Goal: Navigation & Orientation: Find specific page/section

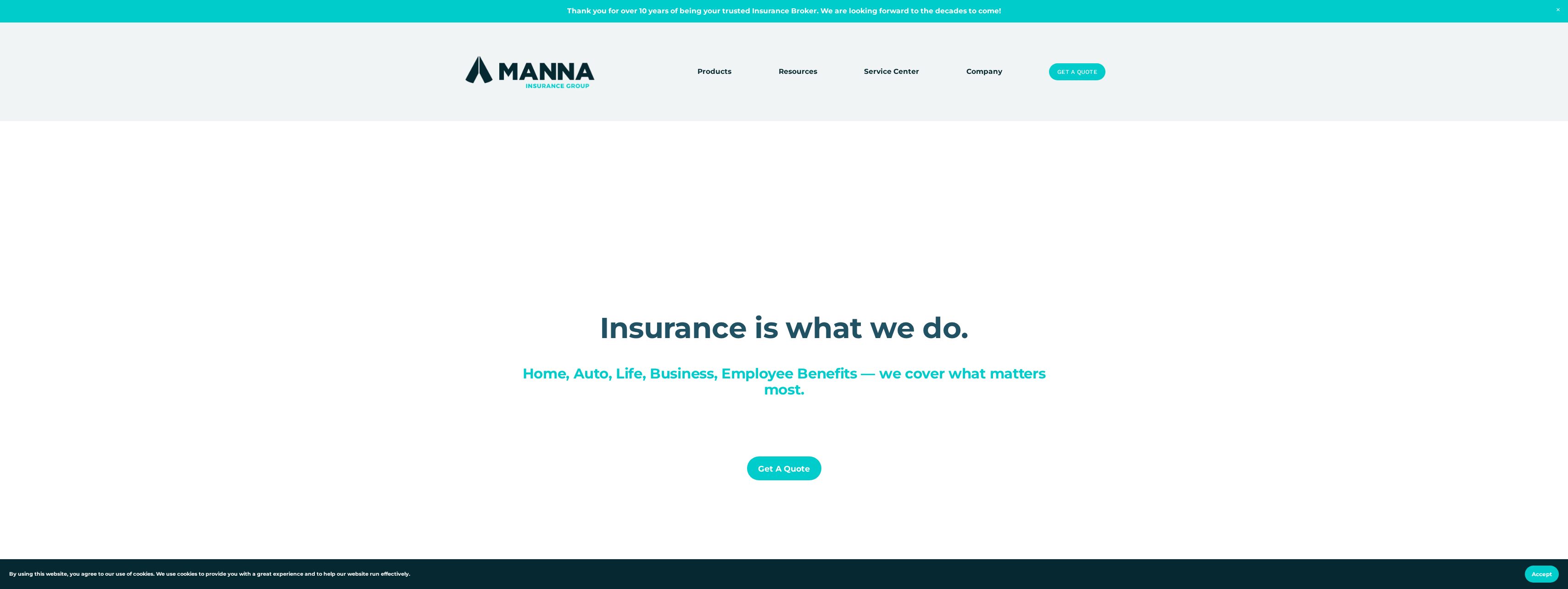
click at [994, 72] on link "Company" at bounding box center [984, 72] width 36 height 13
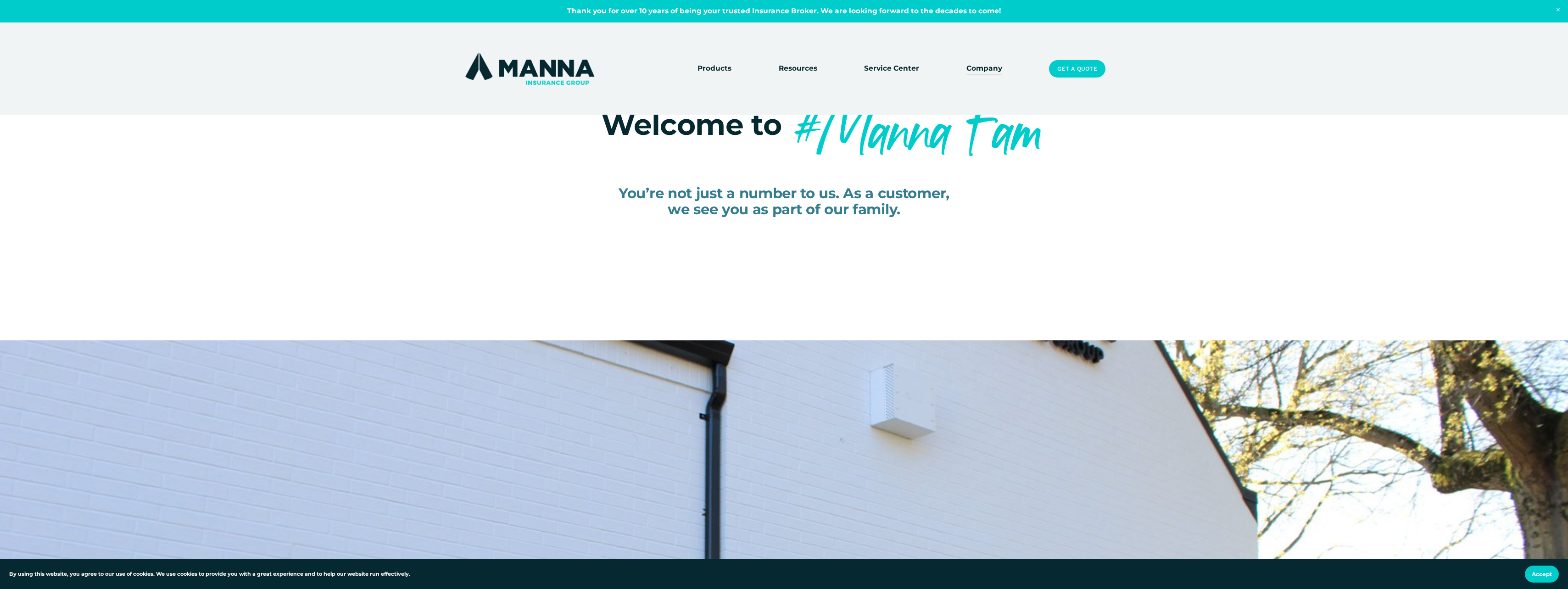
scroll to position [138, 0]
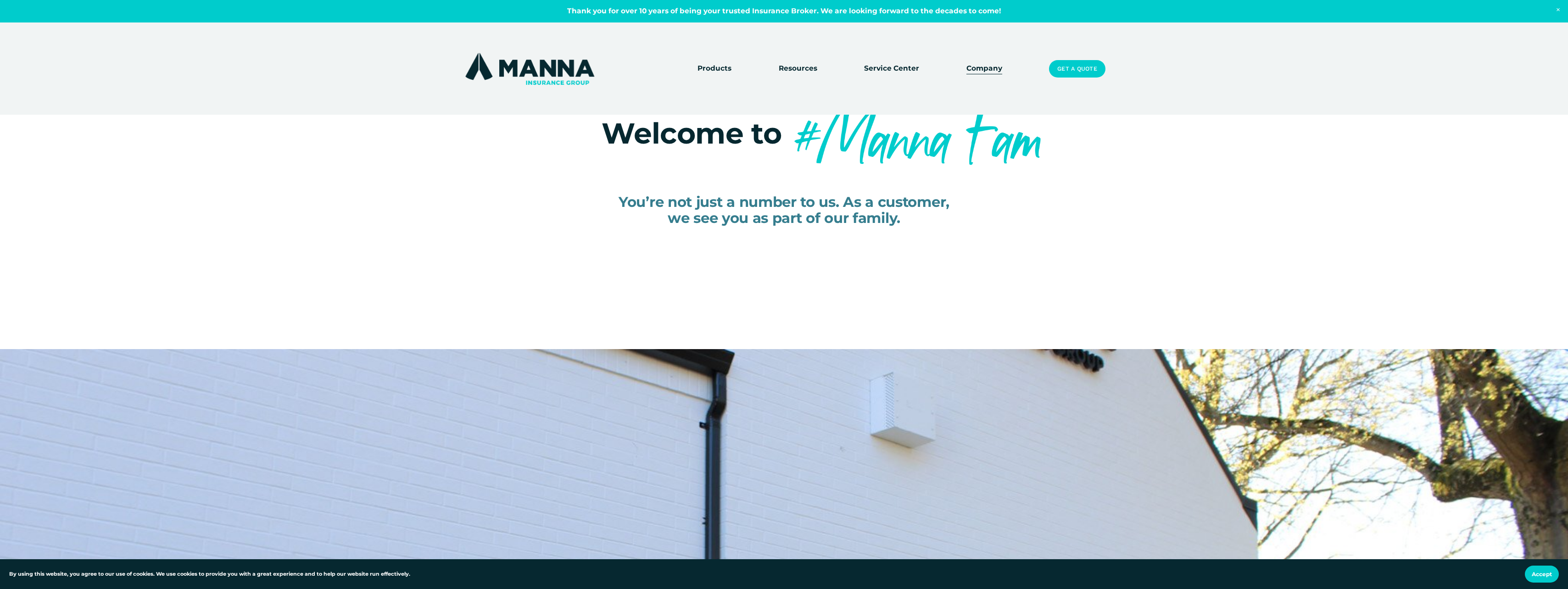
drag, startPoint x: 984, startPoint y: 70, endPoint x: 989, endPoint y: 75, distance: 7.1
click at [985, 70] on link "Company" at bounding box center [984, 69] width 36 height 13
